Goal: Task Accomplishment & Management: Complete application form

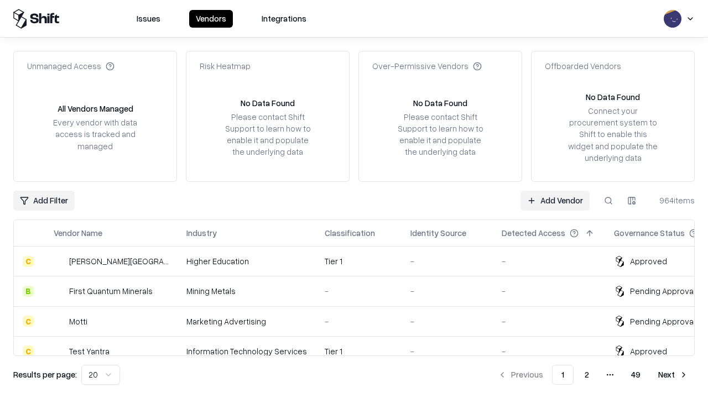
click at [555, 200] on link "Add Vendor" at bounding box center [555, 201] width 69 height 20
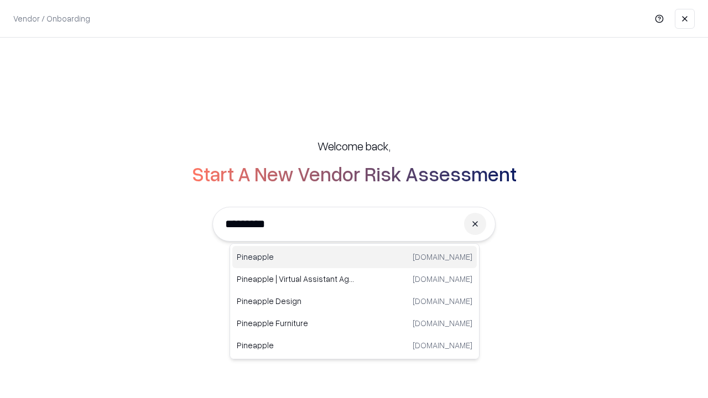
click at [355, 257] on div "Pineapple [DOMAIN_NAME]" at bounding box center [354, 257] width 245 height 22
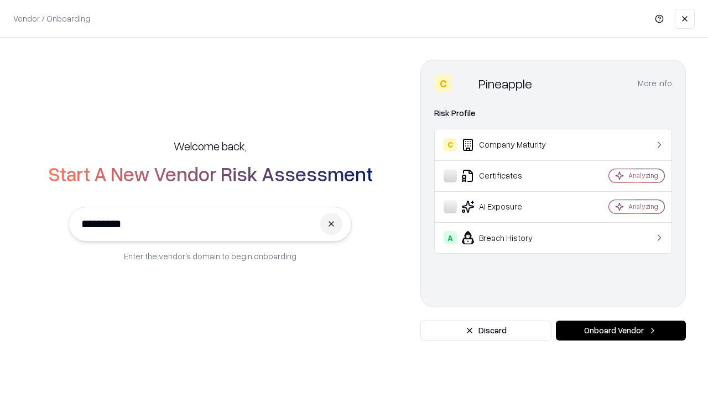
type input "*********"
click at [621, 331] on button "Onboard Vendor" at bounding box center [621, 331] width 130 height 20
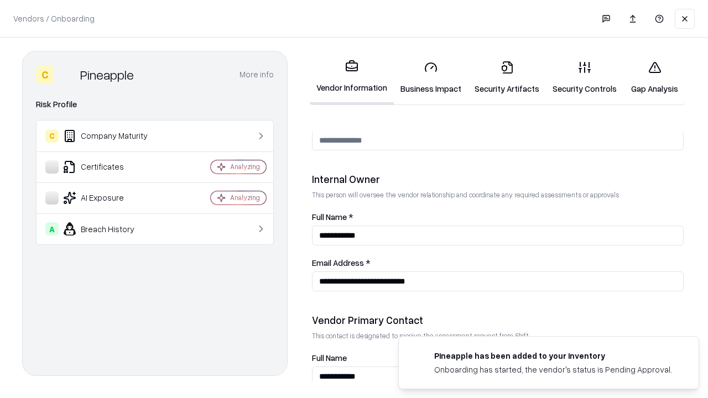
scroll to position [573, 0]
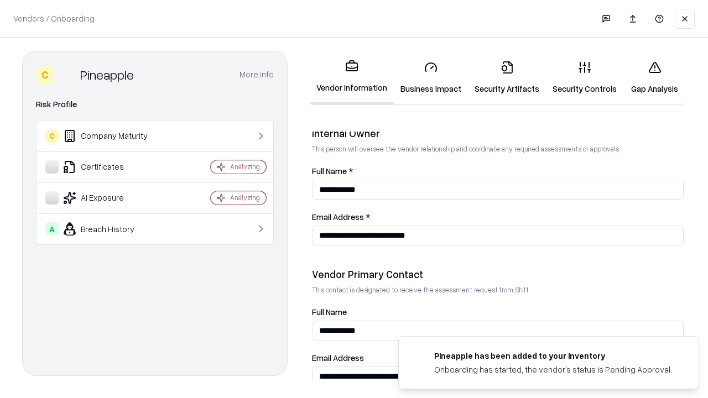
click at [431, 77] on link "Business Impact" at bounding box center [431, 77] width 74 height 51
click at [655, 77] on link "Gap Analysis" at bounding box center [655, 77] width 63 height 51
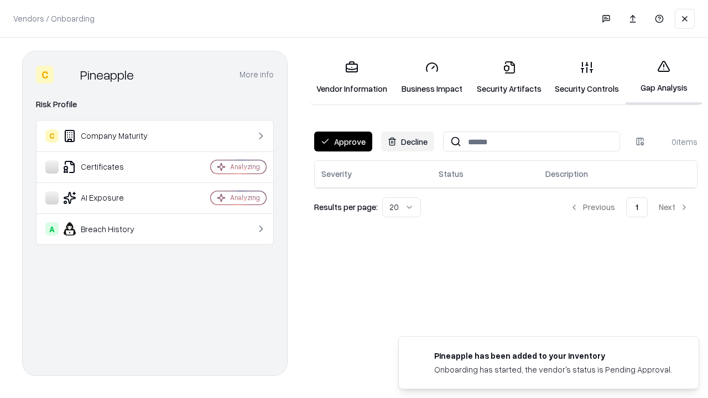
click at [343, 142] on button "Approve" at bounding box center [343, 142] width 58 height 20
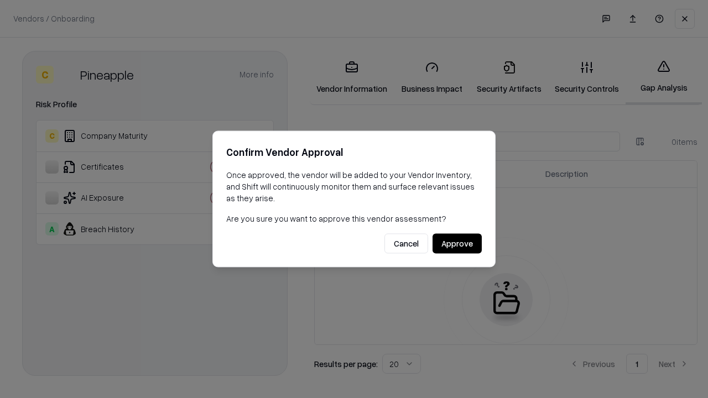
click at [457, 243] on button "Approve" at bounding box center [457, 244] width 49 height 20
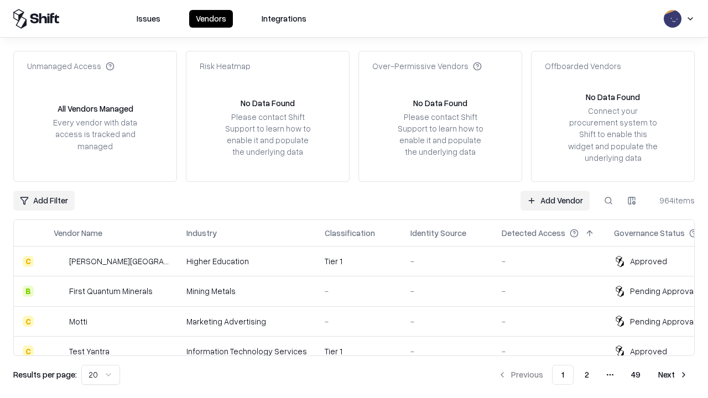
type input "*********"
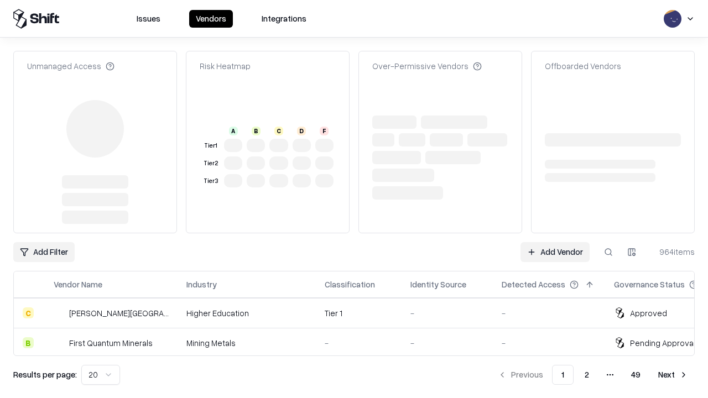
click at [555, 242] on link "Add Vendor" at bounding box center [555, 252] width 69 height 20
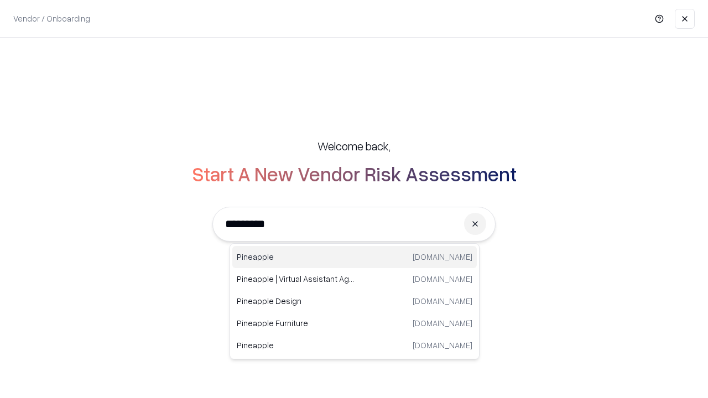
click at [355, 257] on div "Pineapple [DOMAIN_NAME]" at bounding box center [354, 257] width 245 height 22
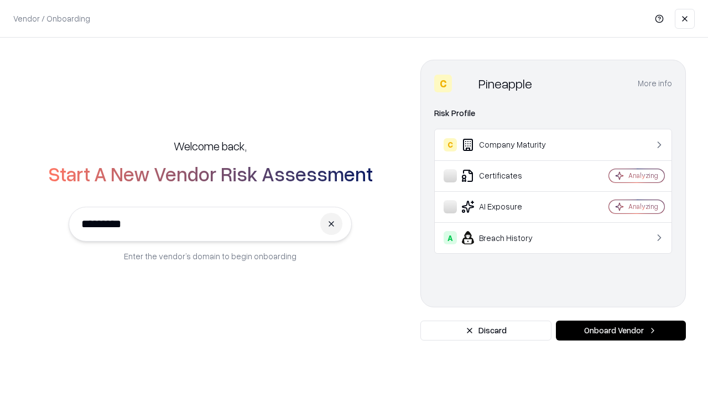
type input "*********"
click at [621, 331] on button "Onboard Vendor" at bounding box center [621, 331] width 130 height 20
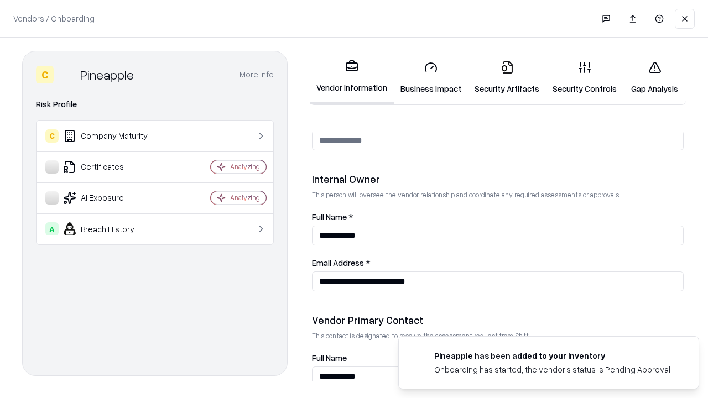
scroll to position [573, 0]
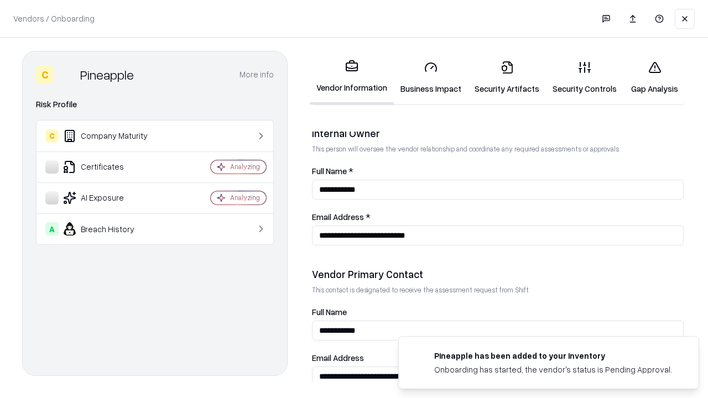
click at [655, 77] on link "Gap Analysis" at bounding box center [655, 77] width 63 height 51
